Goal: Check status

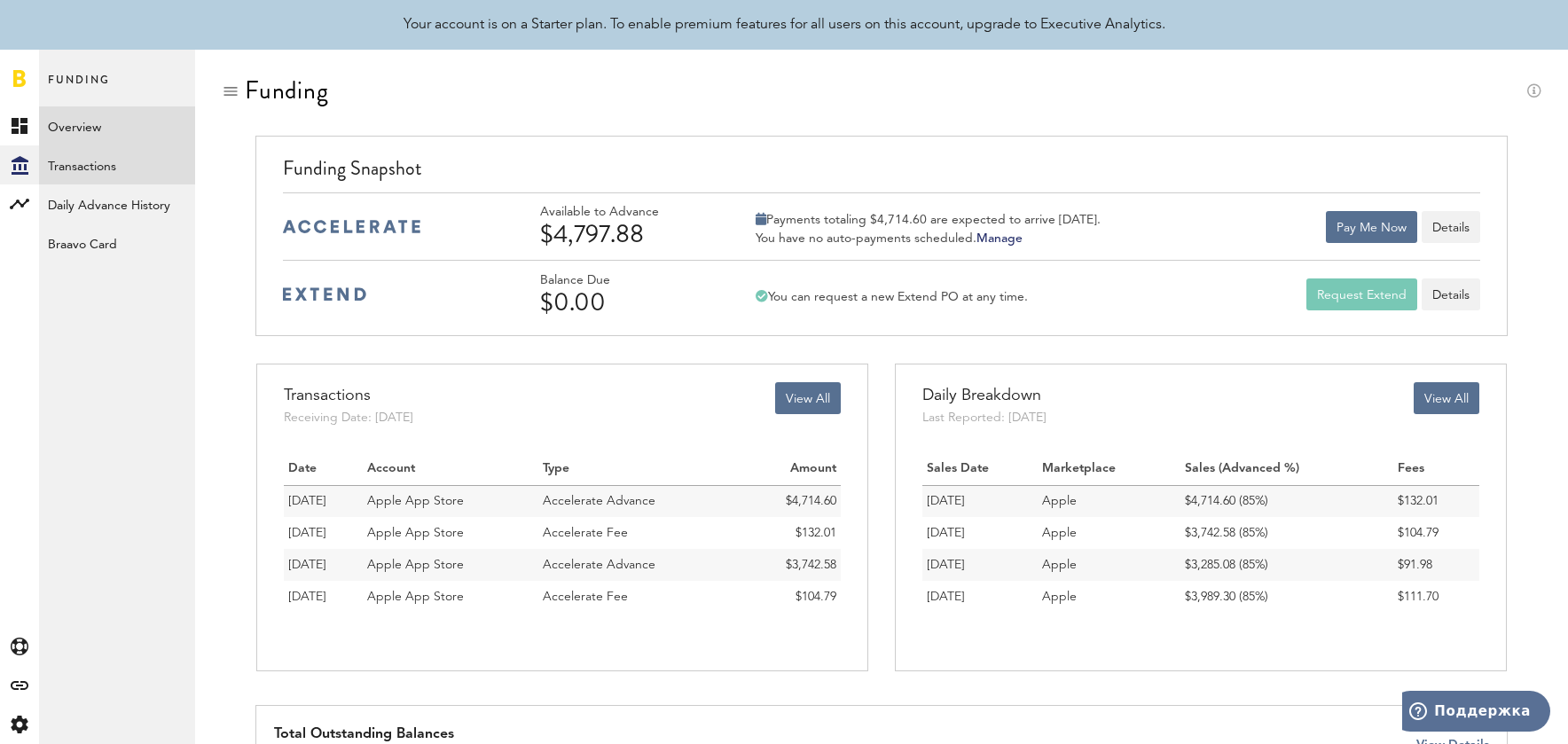
click at [175, 164] on link "Transactions" at bounding box center [117, 164] width 156 height 39
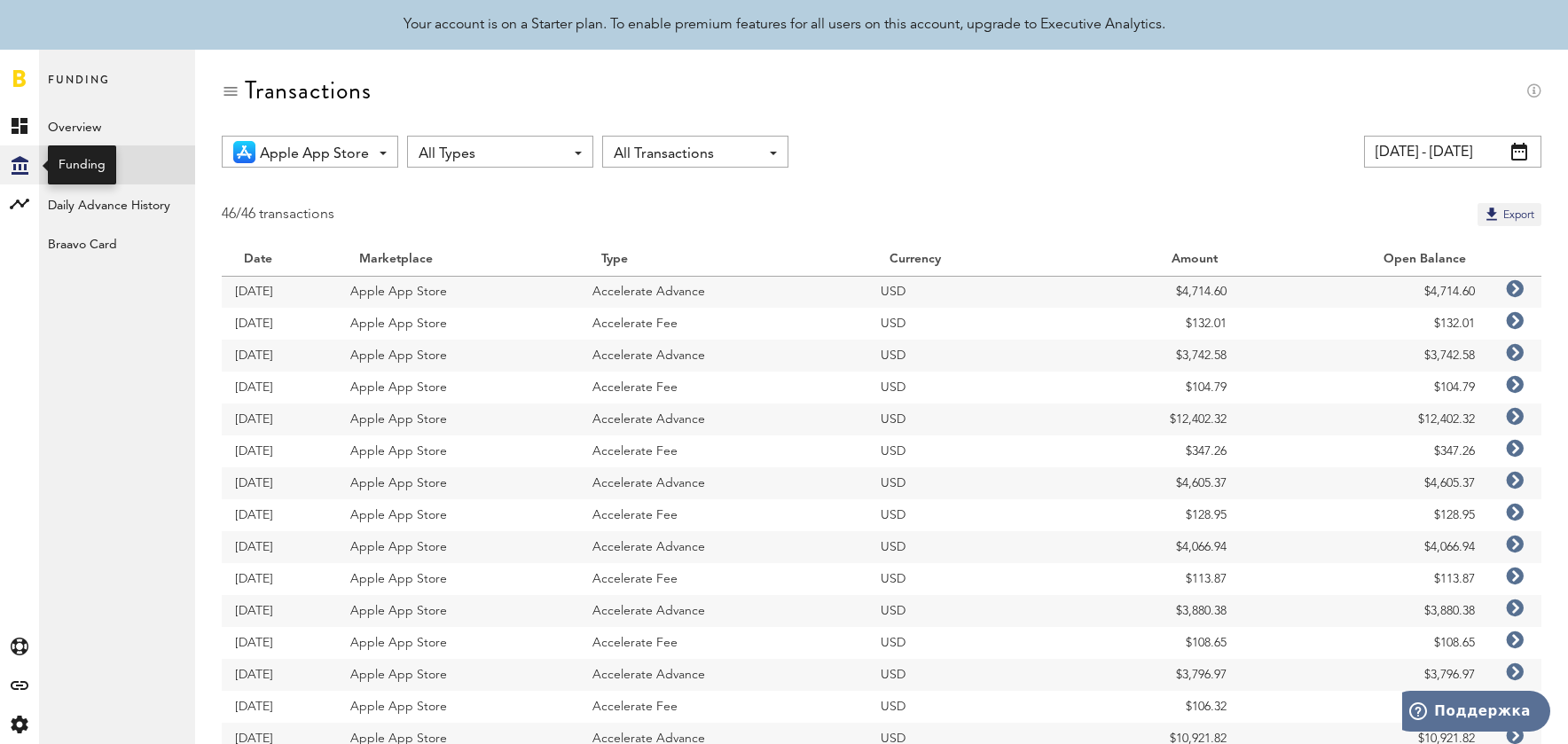
click at [25, 165] on icon at bounding box center [20, 165] width 17 height 19
click at [24, 163] on icon "Created with Sketch." at bounding box center [20, 165] width 17 height 19
click at [16, 116] on link "Created with Sketch." at bounding box center [19, 125] width 39 height 39
